Goal: Information Seeking & Learning: Check status

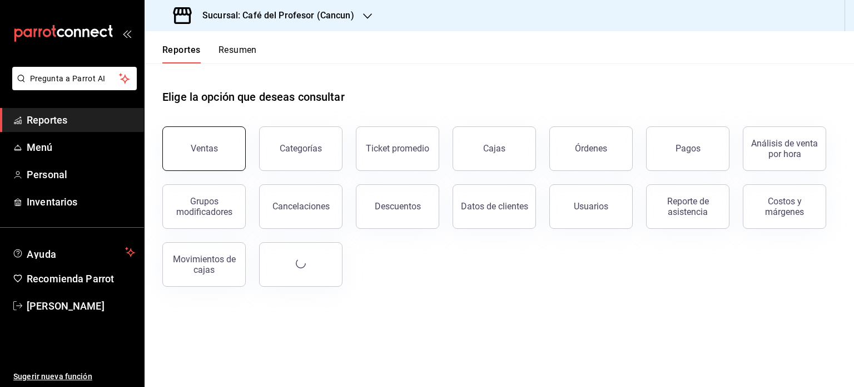
click at [217, 155] on button "Ventas" at bounding box center [203, 148] width 83 height 45
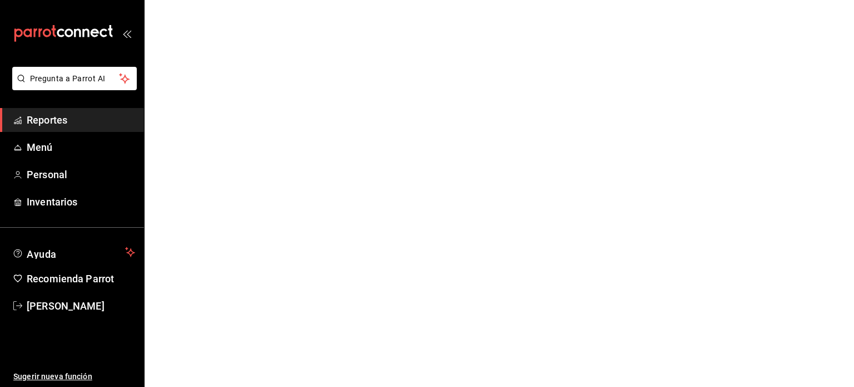
click at [51, 122] on span "Reportes" at bounding box center [81, 119] width 108 height 15
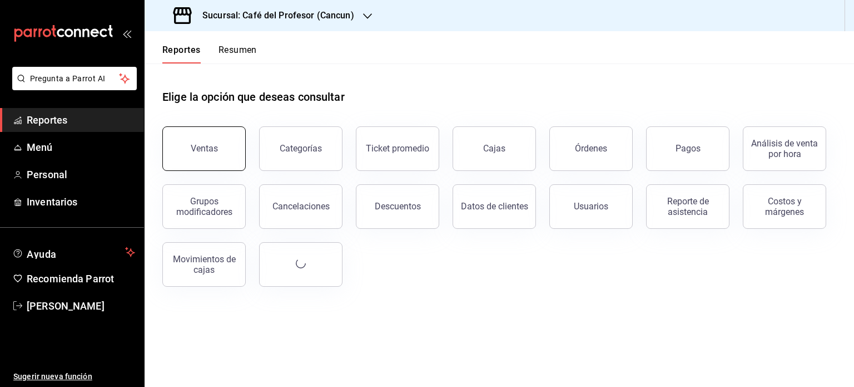
click at [216, 155] on button "Ventas" at bounding box center [203, 148] width 83 height 45
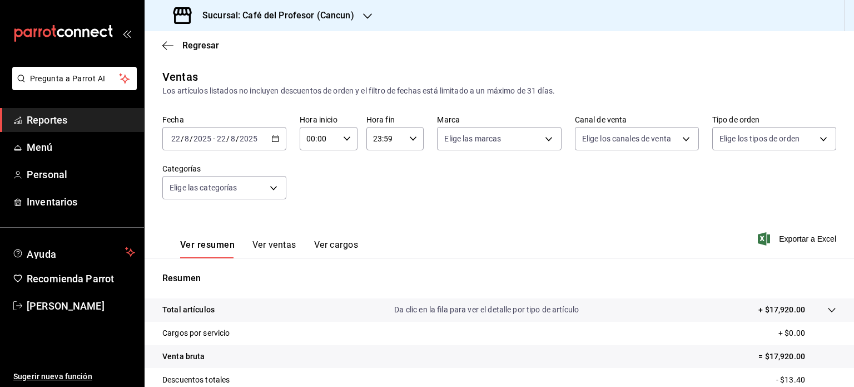
click at [273, 141] on icon "button" at bounding box center [275, 139] width 8 height 8
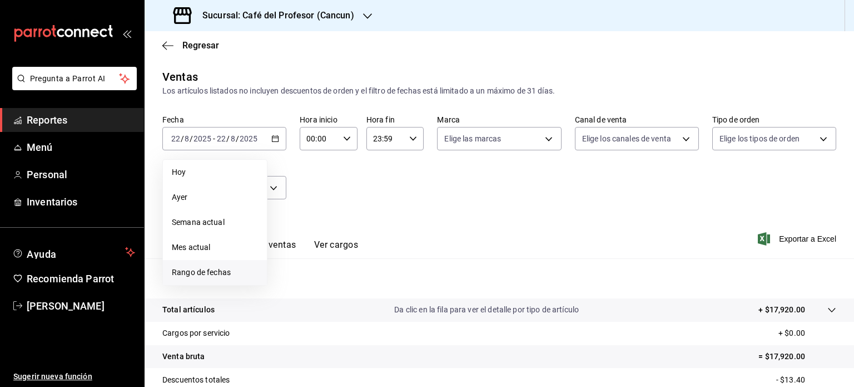
click at [220, 266] on span "Rango de fechas" at bounding box center [215, 272] width 86 height 12
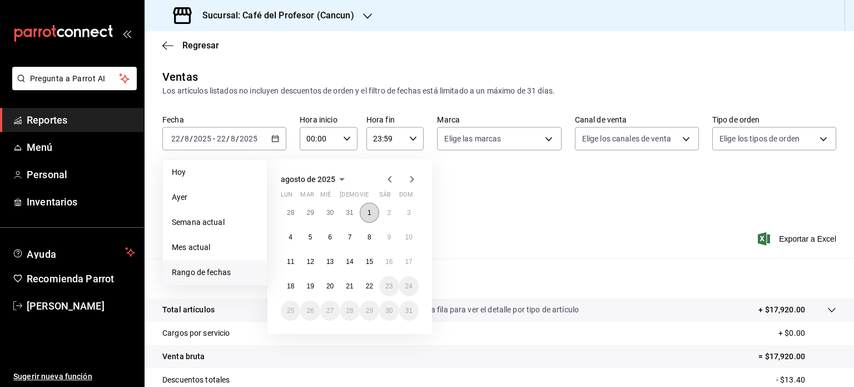
click at [368, 214] on abbr "1" at bounding box center [370, 213] width 4 height 8
click at [374, 289] on button "22" at bounding box center [369, 286] width 19 height 20
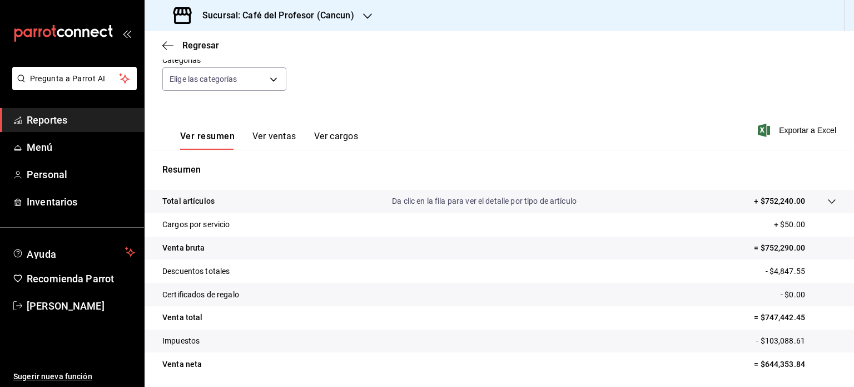
scroll to position [107, 0]
click at [579, 156] on div "Resumen Total artículos Da clic en la fila para ver el detalle por tipo de artí…" at bounding box center [500, 270] width 710 height 239
click at [542, 304] on tr "Certificados de regalo - $0.00" at bounding box center [500, 295] width 710 height 23
click at [363, 17] on icon "button" at bounding box center [367, 16] width 9 height 9
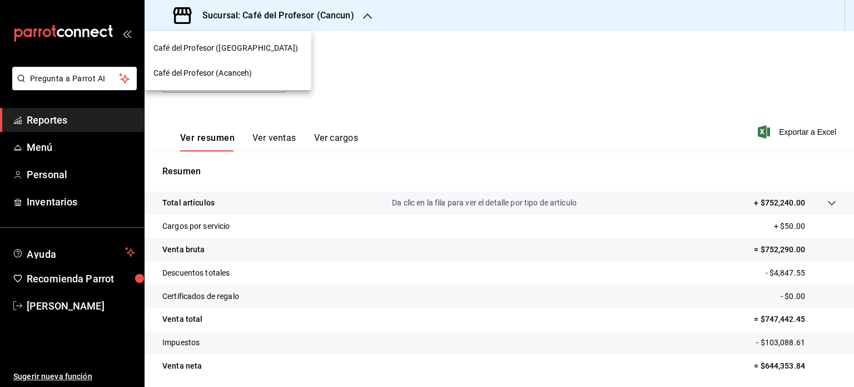
click at [259, 72] on div "Café del Profesor (Acanceh)" at bounding box center [228, 73] width 149 height 12
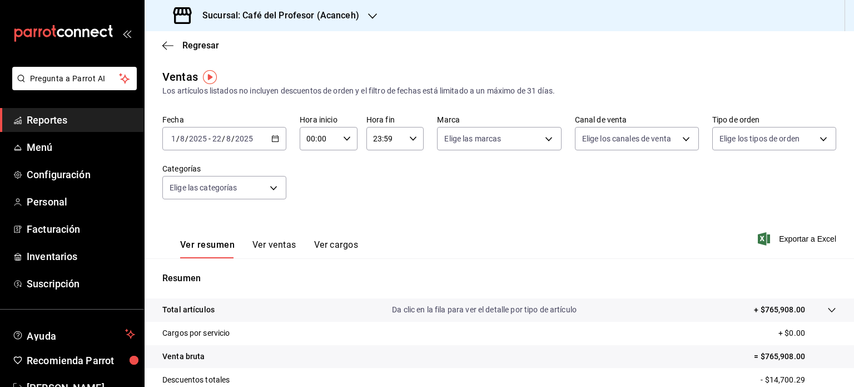
click at [274, 139] on icon "button" at bounding box center [275, 139] width 8 height 8
click at [383, 184] on div "Fecha 2025-08-01 1 / 8 / 2025 - 2025-08-22 22 / 8 / 2025 Hora inicio 00:00 Hora…" at bounding box center [499, 164] width 674 height 98
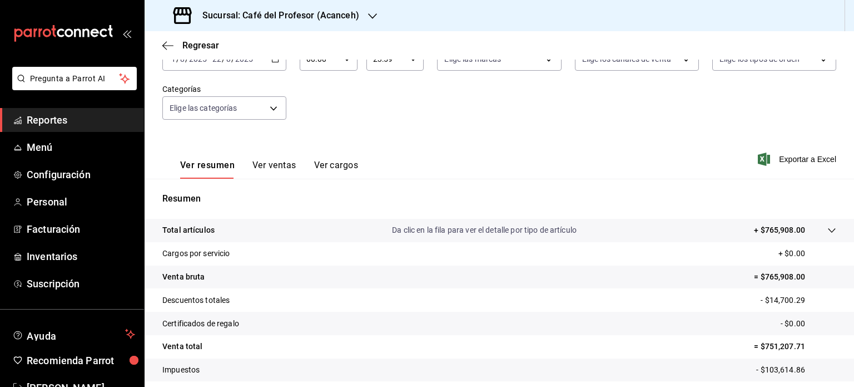
scroll to position [82, 0]
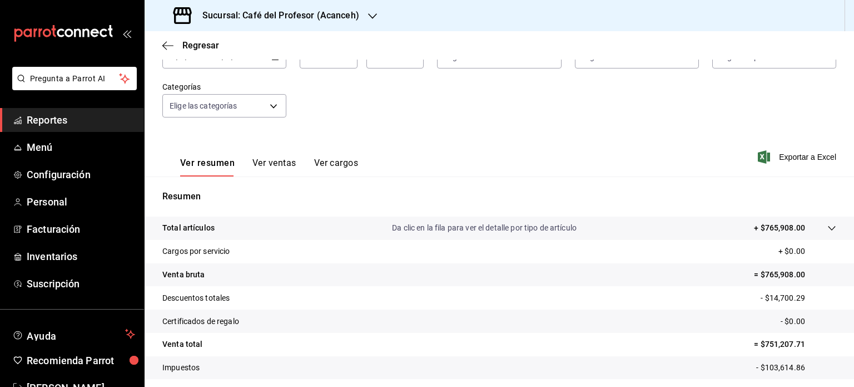
click at [371, 15] on icon "button" at bounding box center [372, 16] width 9 height 9
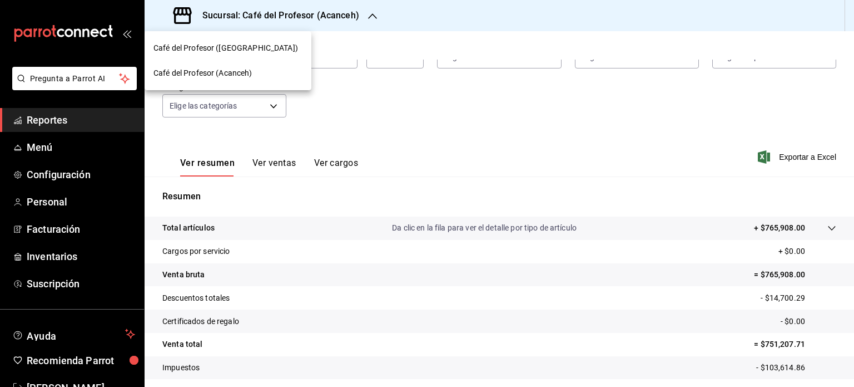
click at [283, 50] on div "Café del Profesor (Cancun)" at bounding box center [228, 48] width 149 height 12
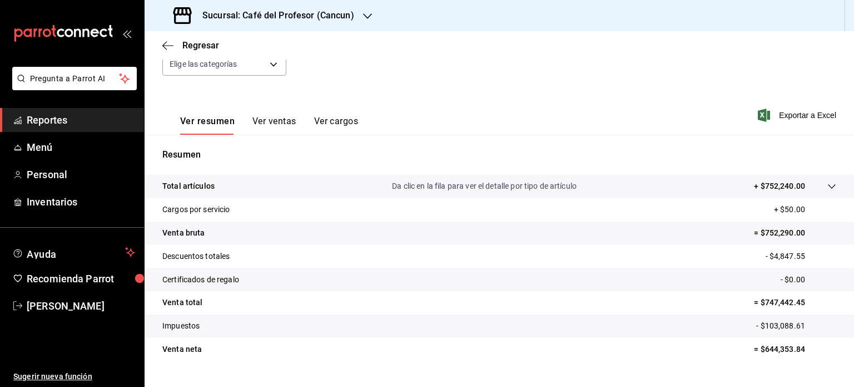
scroll to position [125, 0]
drag, startPoint x: 322, startPoint y: 42, endPoint x: 274, endPoint y: 51, distance: 48.0
click at [274, 51] on div "Regresar" at bounding box center [500, 45] width 710 height 28
click at [367, 13] on icon "button" at bounding box center [367, 16] width 9 height 9
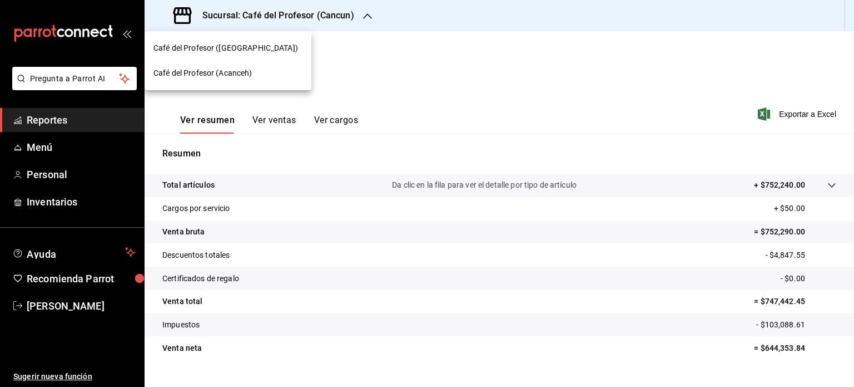
click at [253, 73] on span "Café del Profesor (Acanceh)" at bounding box center [203, 73] width 99 height 12
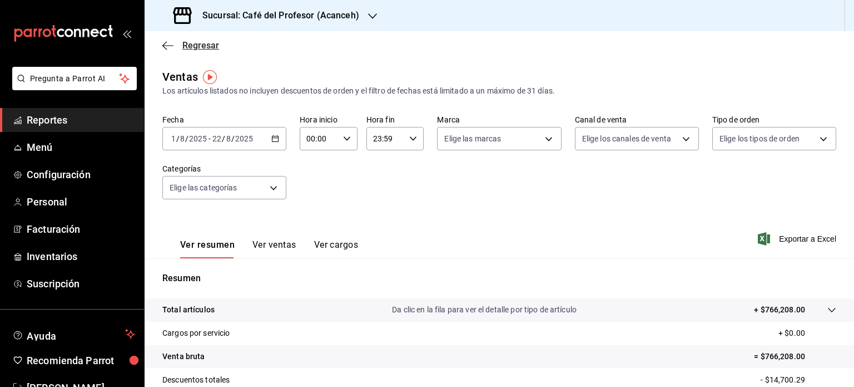
click at [167, 50] on icon "button" at bounding box center [167, 46] width 11 height 10
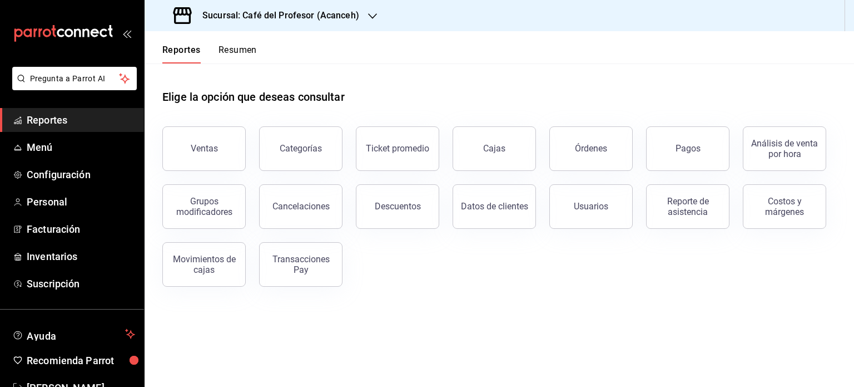
click at [241, 49] on button "Resumen" at bounding box center [238, 54] width 38 height 19
click at [234, 51] on button "Resumen" at bounding box center [238, 54] width 38 height 19
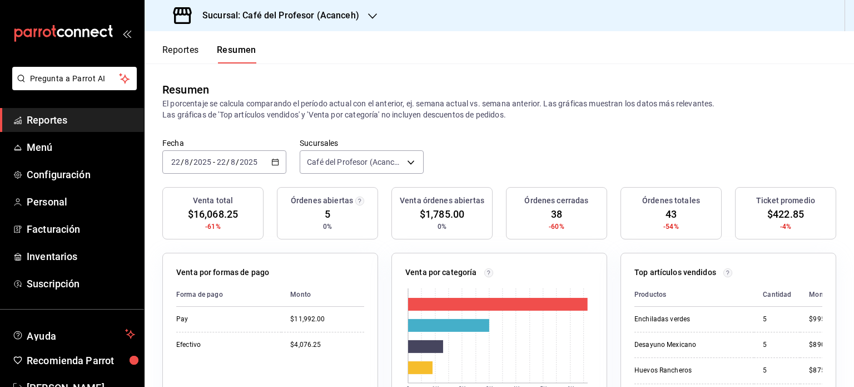
click at [372, 19] on icon "button" at bounding box center [372, 16] width 9 height 9
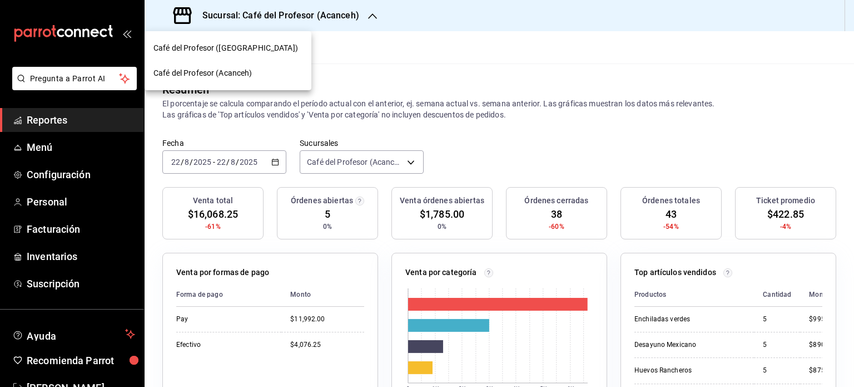
click at [276, 53] on div "Café del Profesor (Cancun)" at bounding box center [228, 48] width 149 height 12
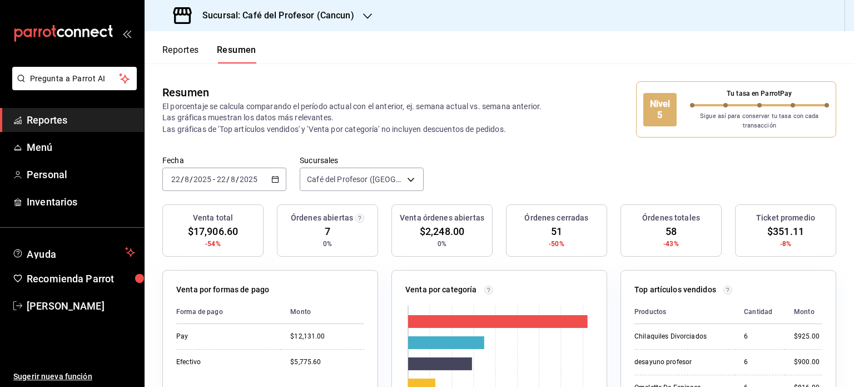
click at [276, 181] on \(Stroke\) "button" at bounding box center [275, 179] width 7 height 6
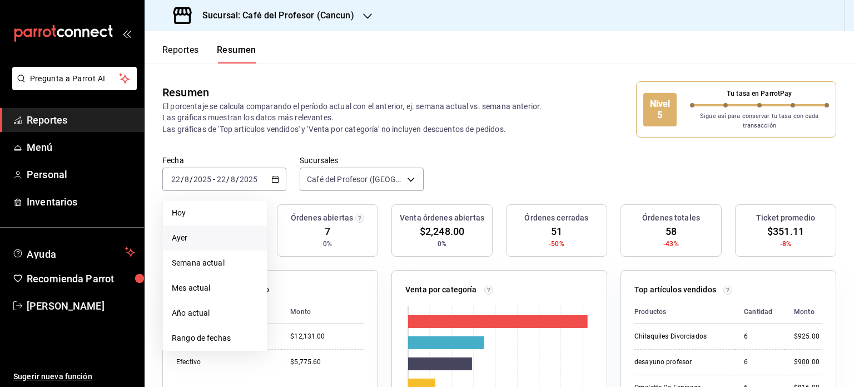
click at [200, 246] on li "Ayer" at bounding box center [215, 237] width 104 height 25
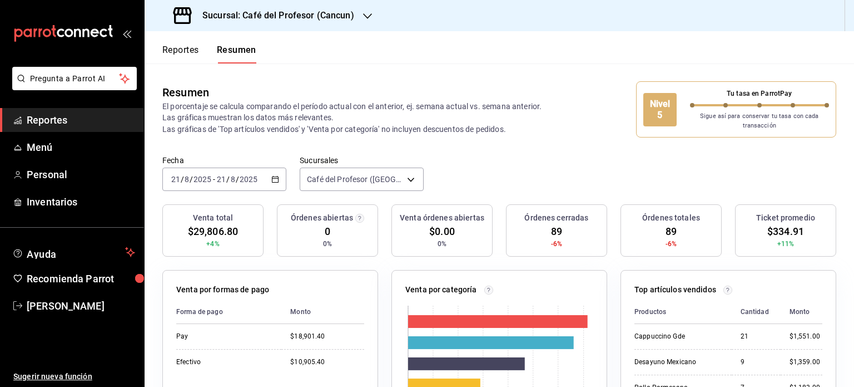
click at [364, 18] on icon "button" at bounding box center [367, 16] width 9 height 9
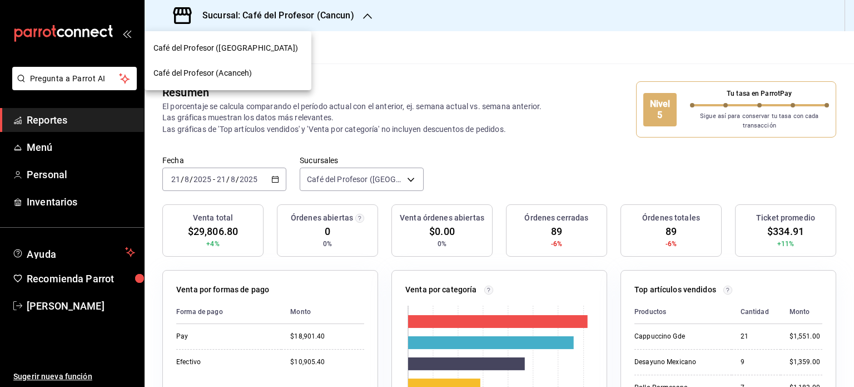
click at [273, 71] on div "Café del Profesor (Acanceh)" at bounding box center [228, 73] width 149 height 12
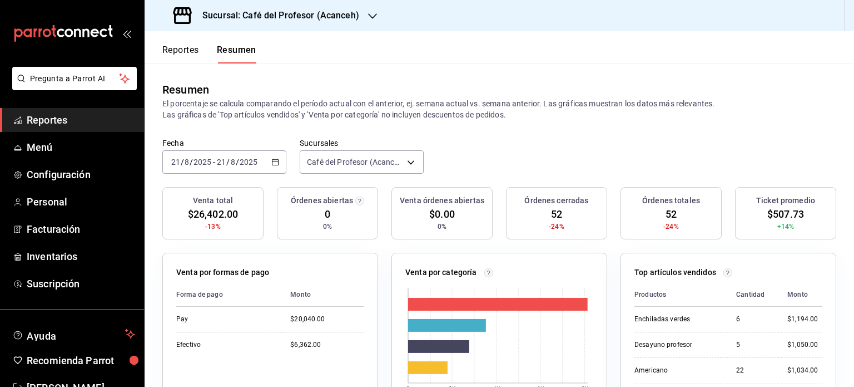
click at [274, 161] on \(Stroke\) "button" at bounding box center [276, 161] width 6 height 1
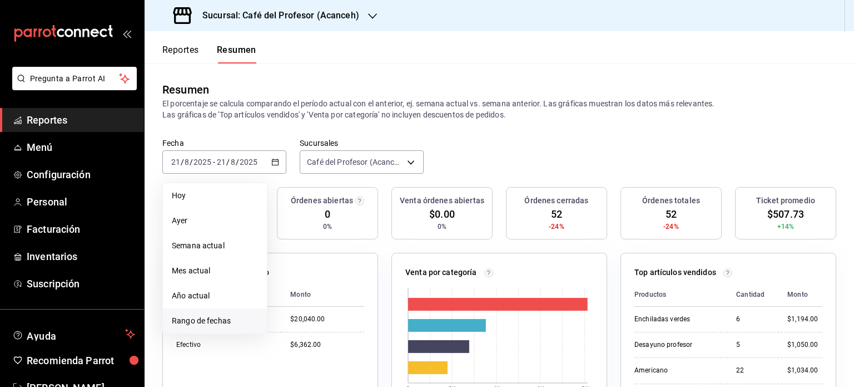
click at [221, 320] on span "Rango de fechas" at bounding box center [215, 321] width 86 height 12
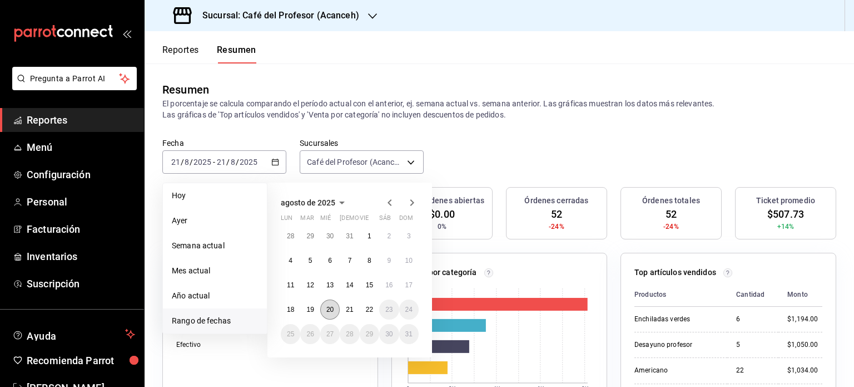
click at [332, 305] on abbr "20" at bounding box center [330, 309] width 7 height 8
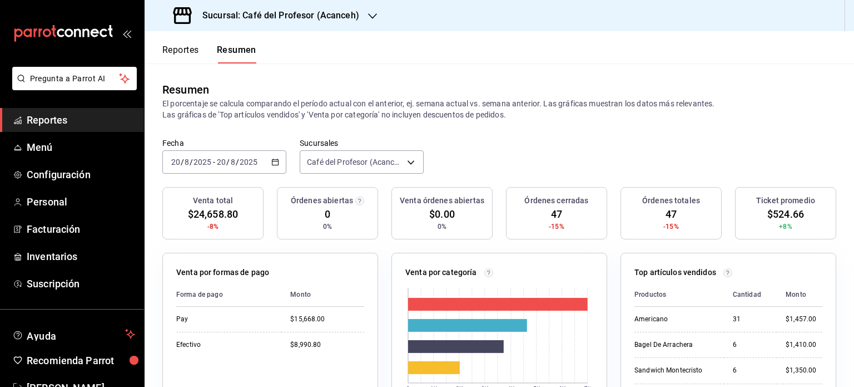
click at [370, 19] on icon "button" at bounding box center [372, 16] width 9 height 9
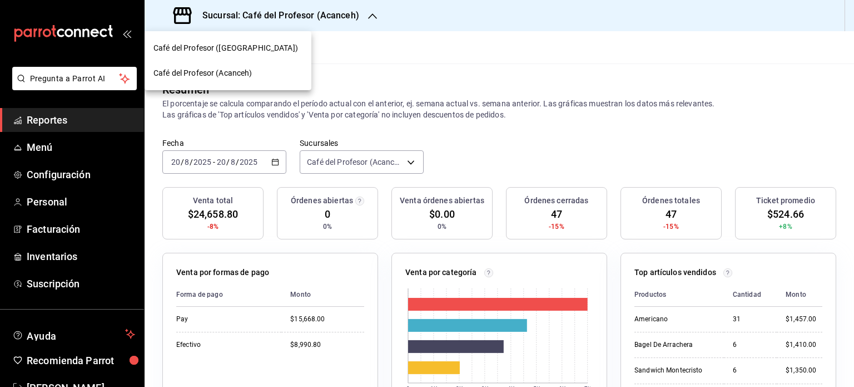
click at [294, 47] on div "Café del Profesor (Cancun)" at bounding box center [228, 48] width 149 height 12
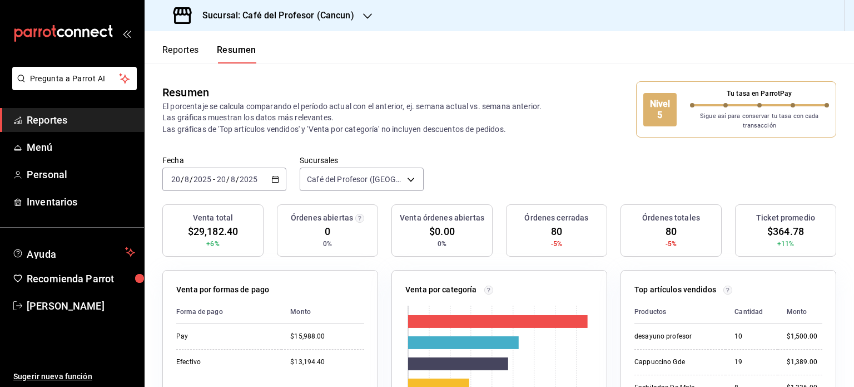
click at [278, 180] on div "2025-08-20 20 / 8 / 2025 - 2025-08-20 20 / 8 / 2025" at bounding box center [224, 178] width 124 height 23
click at [274, 180] on icon "button" at bounding box center [275, 179] width 8 height 8
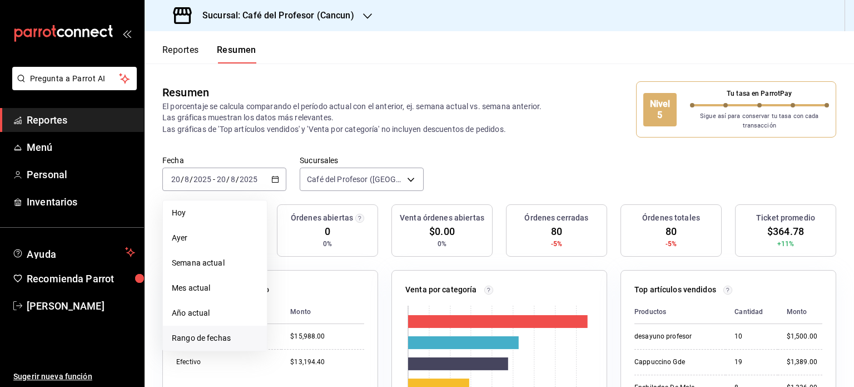
click at [211, 337] on span "Rango de fechas" at bounding box center [215, 338] width 86 height 12
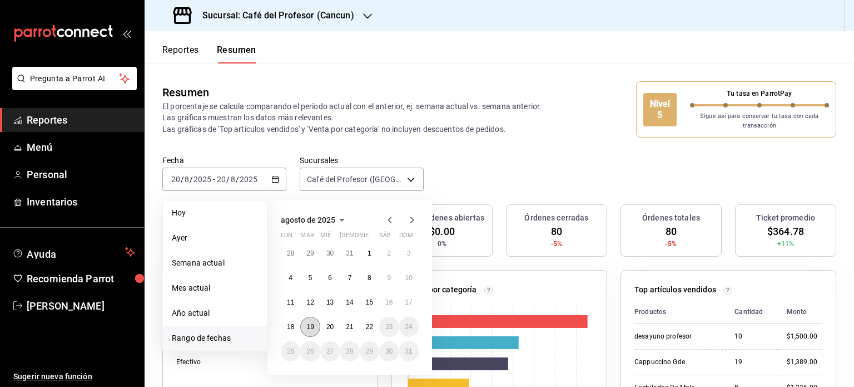
click at [315, 324] on button "19" at bounding box center [309, 327] width 19 height 20
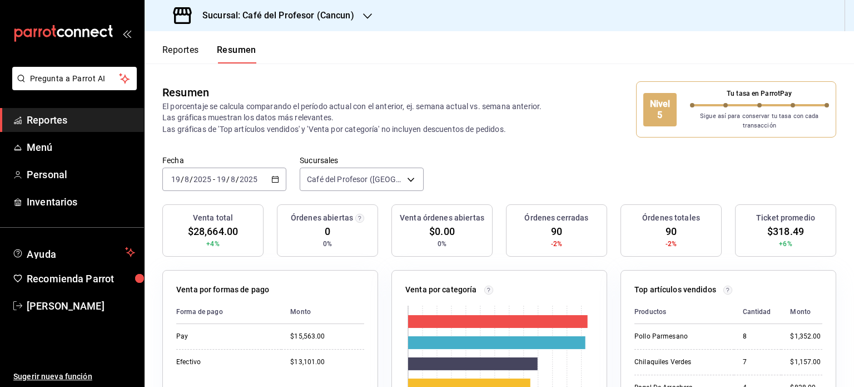
click at [365, 19] on icon "button" at bounding box center [367, 16] width 9 height 9
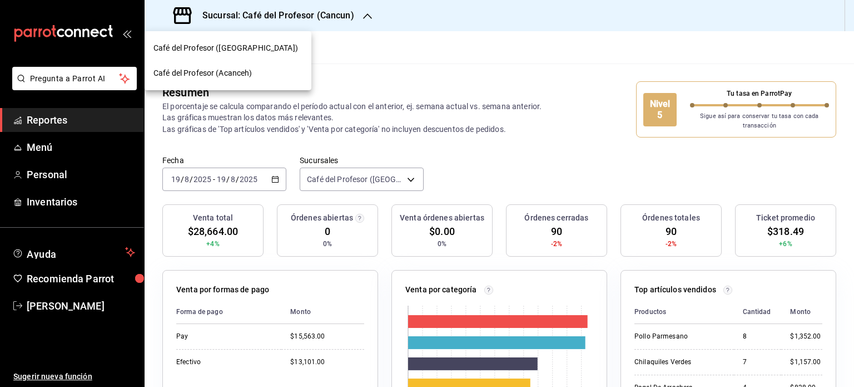
click at [274, 77] on div "Café del Profesor (Acanceh)" at bounding box center [228, 73] width 149 height 12
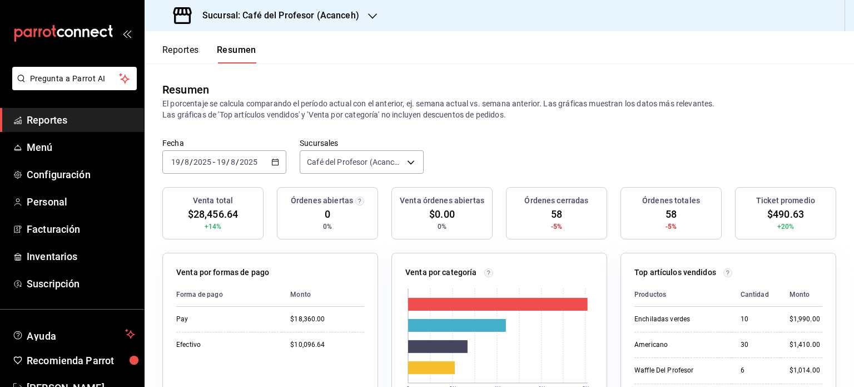
click at [365, 22] on div "Sucursal: Café del Profesor (Acanceh)" at bounding box center [268, 15] width 228 height 31
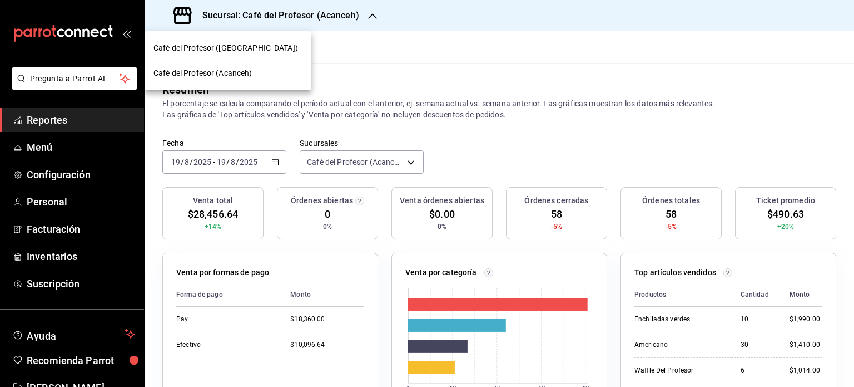
click at [252, 48] on div "Café del Profesor (Cancun)" at bounding box center [228, 48] width 149 height 12
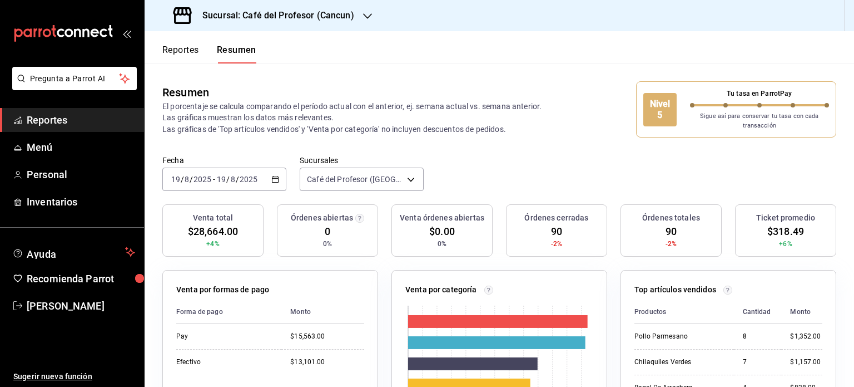
click at [368, 22] on div "Sucursal: Café del Profesor (Cancun)" at bounding box center [265, 15] width 223 height 31
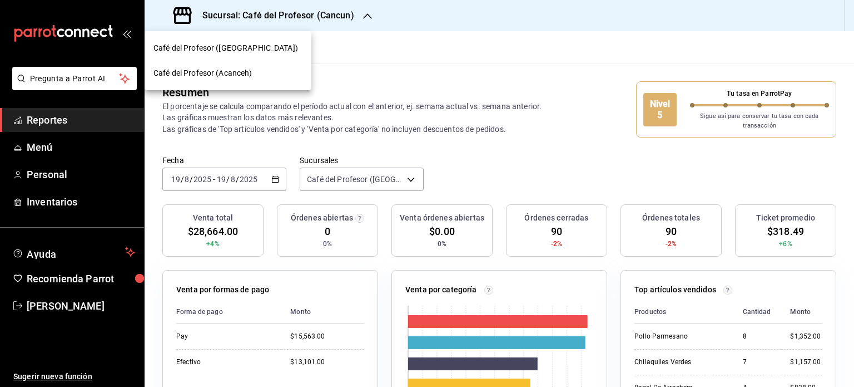
click at [263, 72] on div "Café del Profesor (Acanceh)" at bounding box center [228, 73] width 149 height 12
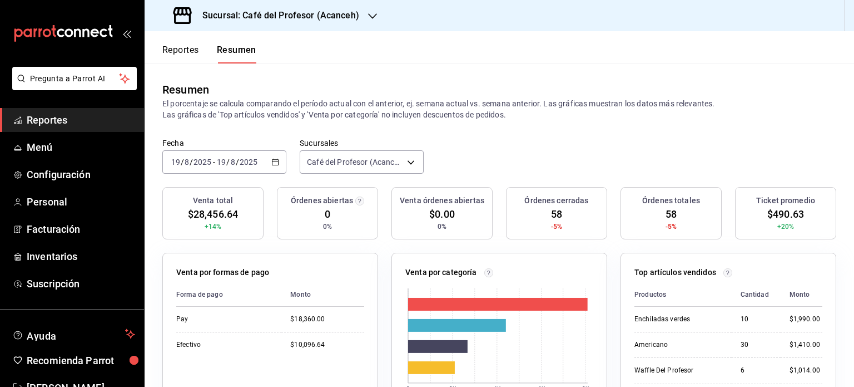
click at [270, 168] on div "2025-08-19 19 / 8 / 2025 - 2025-08-19 19 / 8 / 2025" at bounding box center [224, 161] width 124 height 23
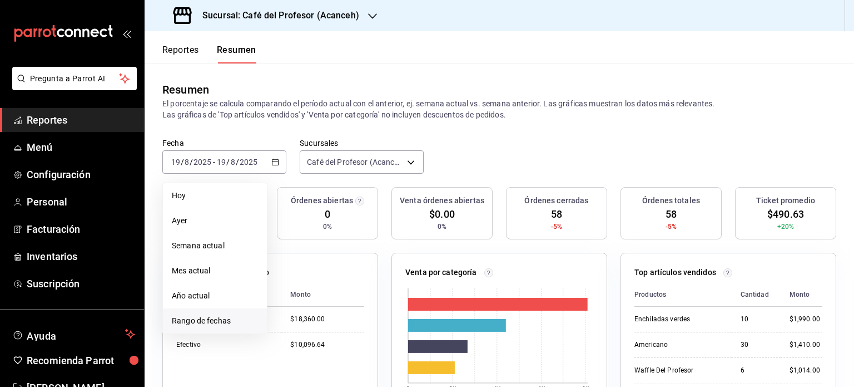
click at [220, 318] on span "Rango de fechas" at bounding box center [215, 321] width 86 height 12
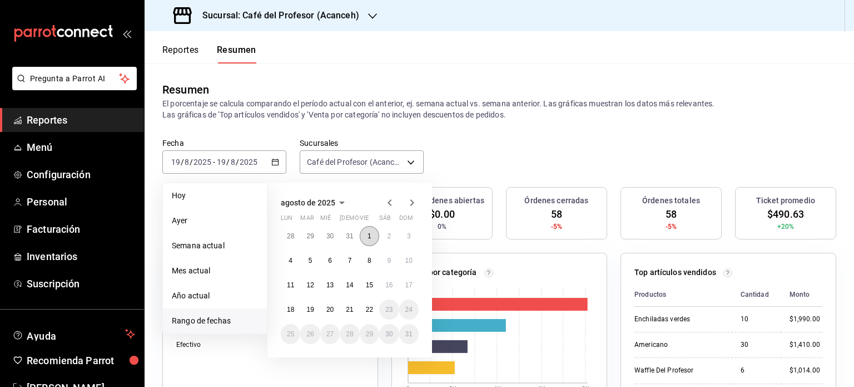
click at [369, 234] on abbr "1" at bounding box center [370, 236] width 4 height 8
click at [370, 309] on abbr "22" at bounding box center [369, 309] width 7 height 8
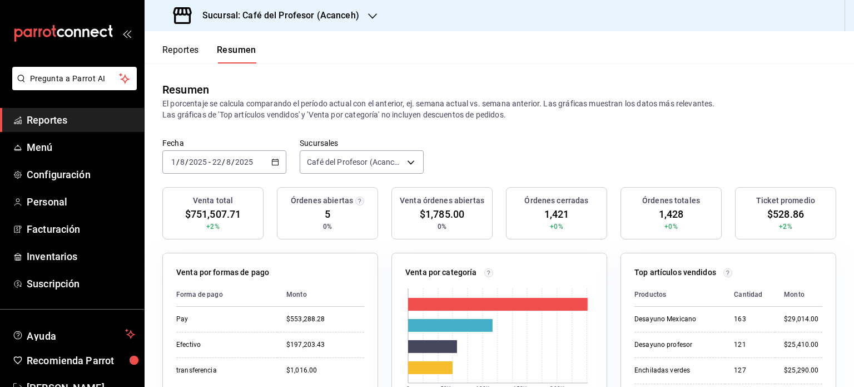
click at [370, 21] on div at bounding box center [372, 16] width 9 height 12
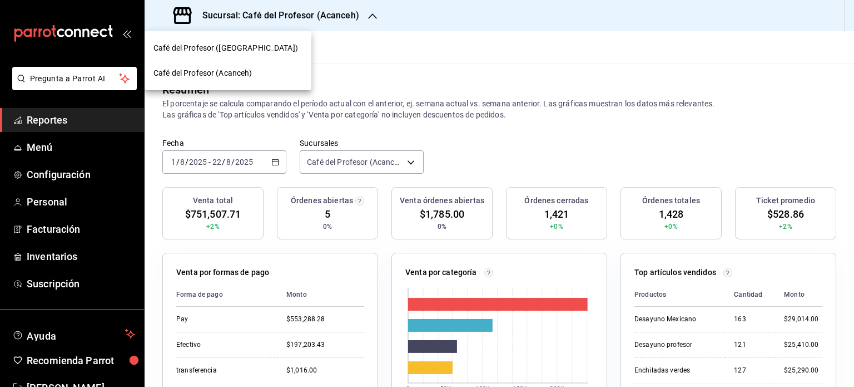
click at [253, 53] on div "Café del Profesor (Cancun)" at bounding box center [228, 48] width 149 height 12
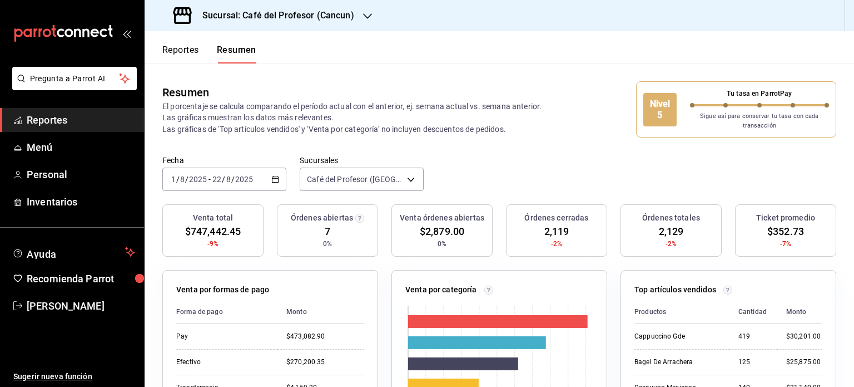
click at [356, 13] on div "Sucursal: Café del Profesor (Cancun)" at bounding box center [265, 15] width 223 height 31
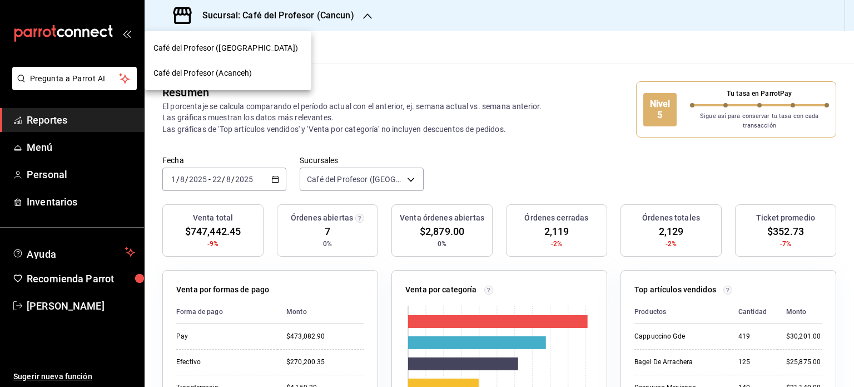
click at [349, 29] on div at bounding box center [427, 193] width 854 height 387
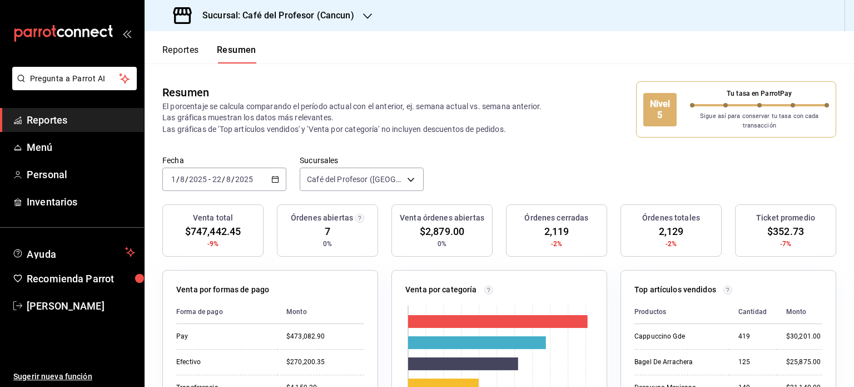
click at [184, 45] on button "Reportes" at bounding box center [180, 54] width 37 height 19
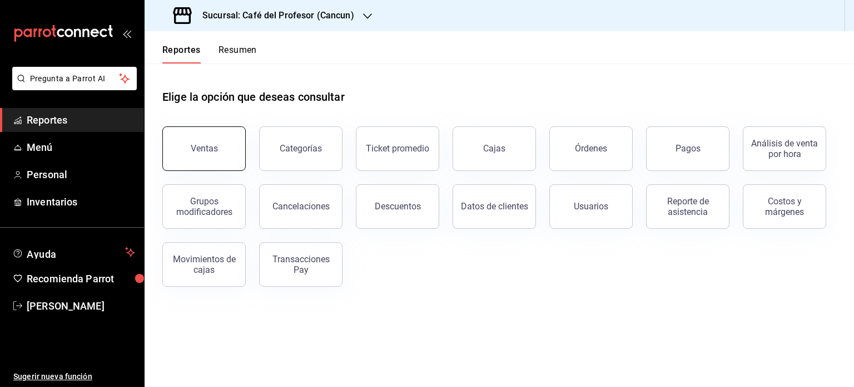
click at [198, 162] on button "Ventas" at bounding box center [203, 148] width 83 height 45
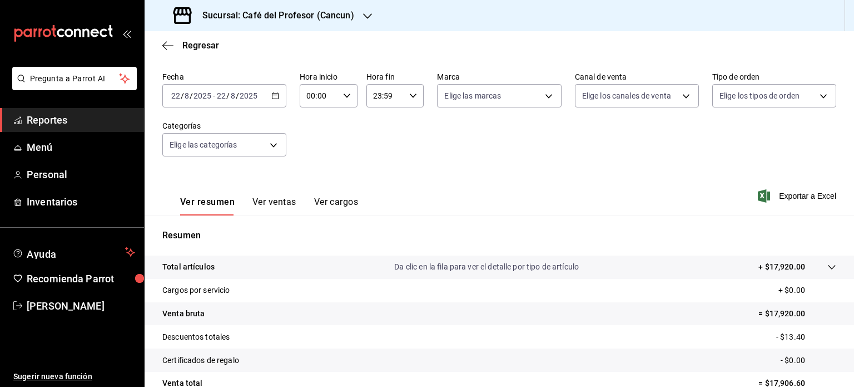
scroll to position [80, 0]
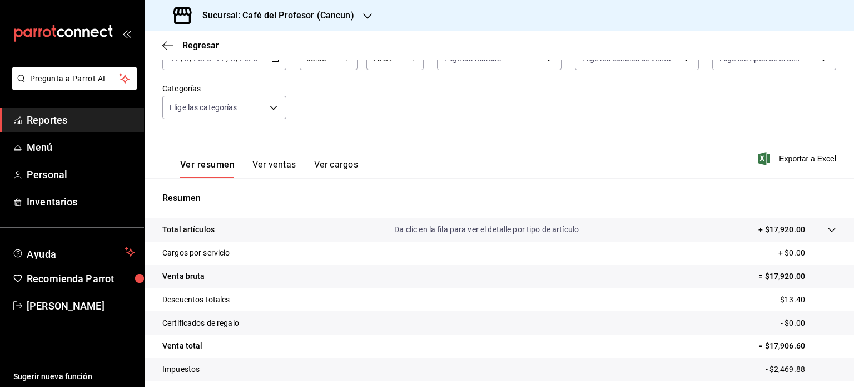
click at [363, 17] on icon "button" at bounding box center [367, 16] width 9 height 9
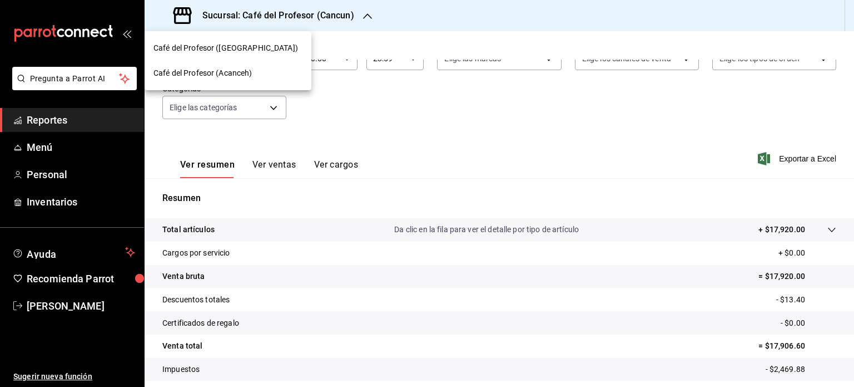
click at [246, 71] on span "Café del Profesor (Acanceh)" at bounding box center [203, 73] width 99 height 12
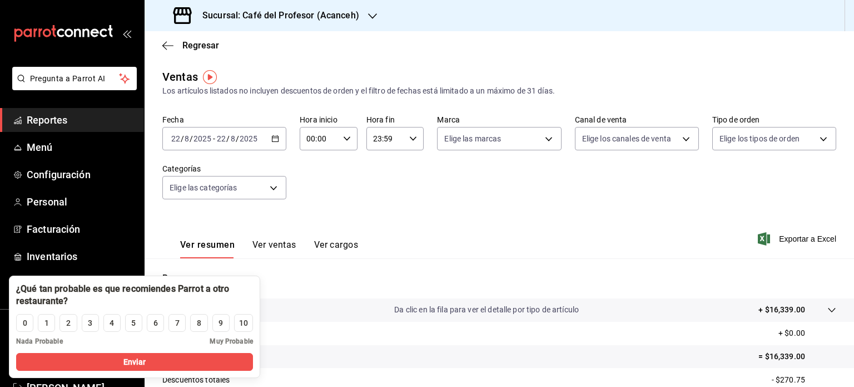
click at [568, 217] on div "Ver resumen Ver ventas Ver cargos Exportar a Excel" at bounding box center [500, 236] width 710 height 46
click at [542, 28] on div "Sucursal: Café del Profesor (Acanceh)" at bounding box center [500, 15] width 710 height 31
